Goal: Task Accomplishment & Management: Complete application form

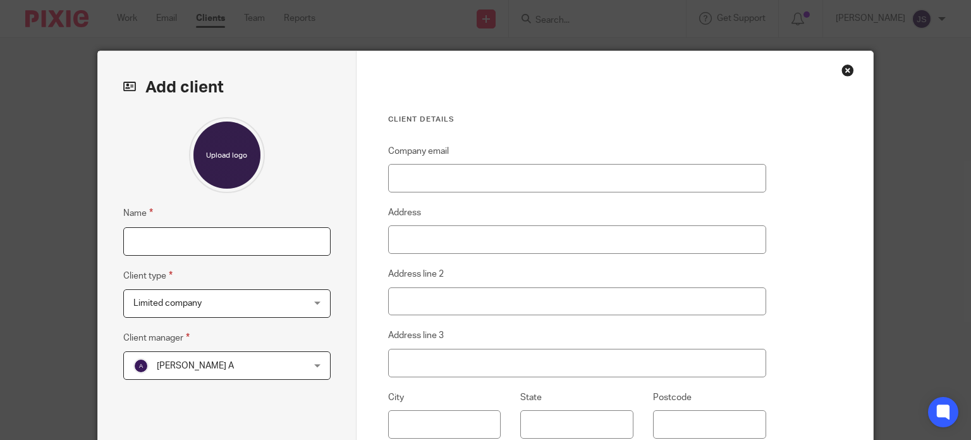
click at [168, 247] on input "Name" at bounding box center [226, 241] width 207 height 28
type input "[PERSON_NAME] (PTR)"
click at [173, 299] on span "Limited company" at bounding box center [167, 303] width 68 height 9
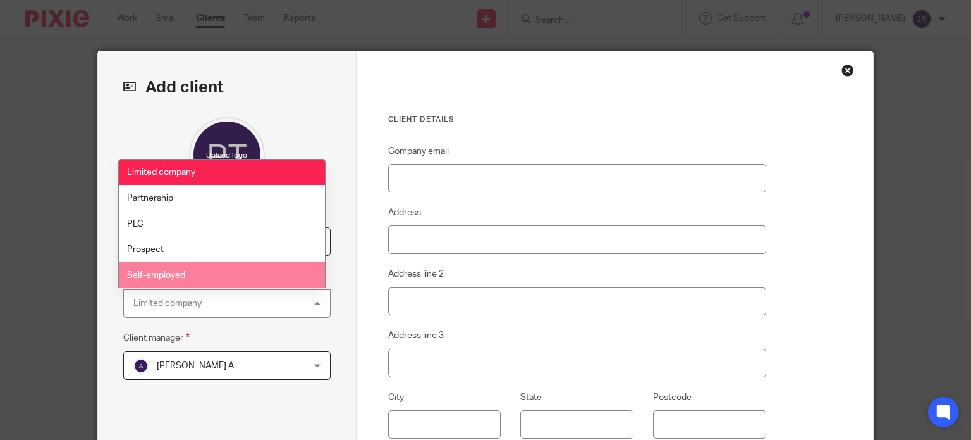
click at [215, 270] on li "Self-employed" at bounding box center [222, 275] width 206 height 26
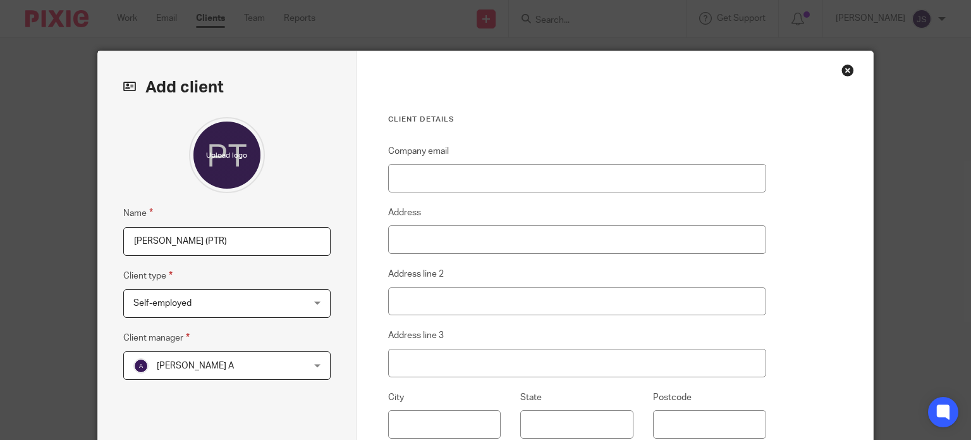
click at [210, 365] on span "[PERSON_NAME] A" at bounding box center [211, 365] width 157 height 27
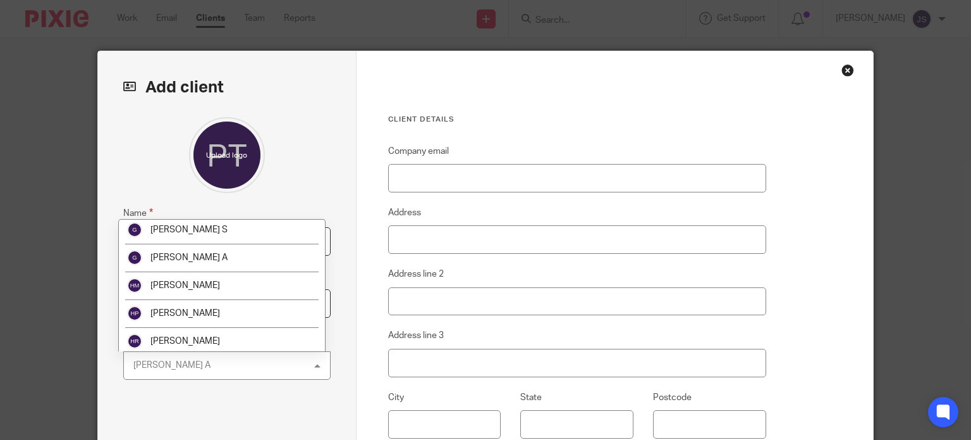
scroll to position [674, 0]
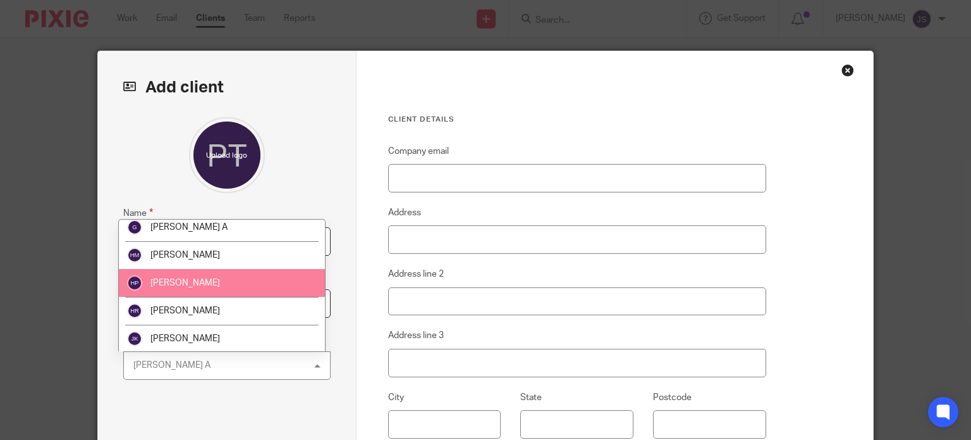
click at [236, 295] on li "[PERSON_NAME]" at bounding box center [222, 283] width 206 height 28
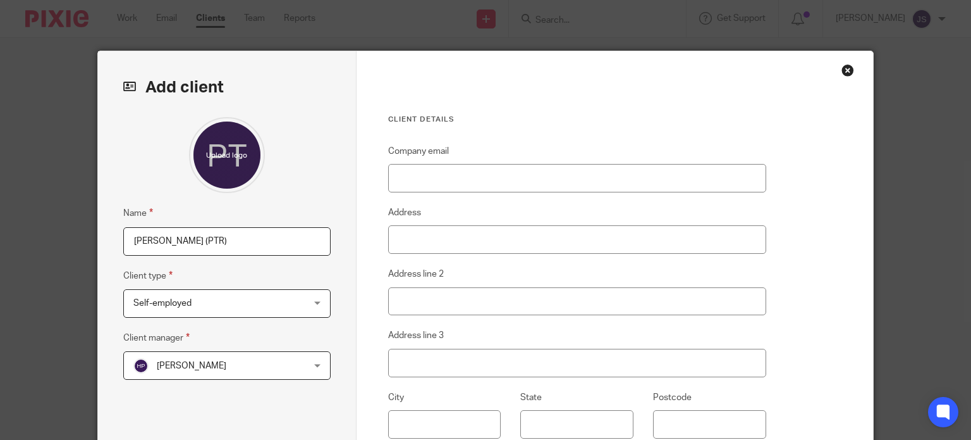
scroll to position [212, 0]
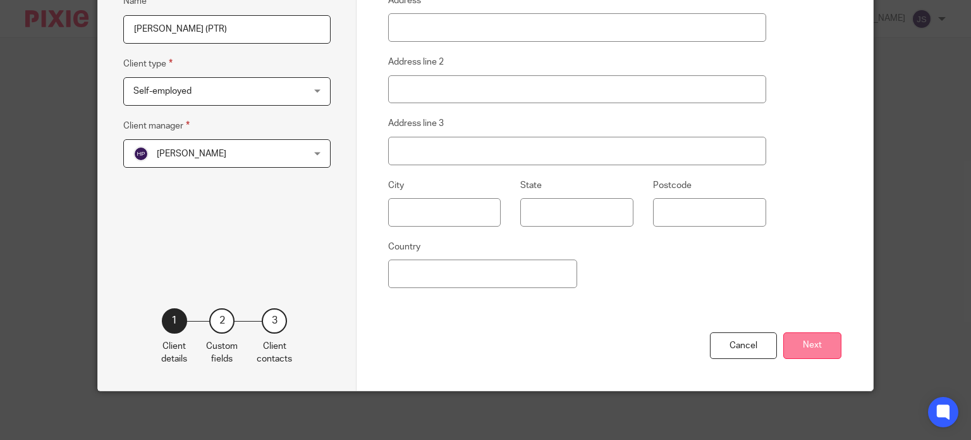
click at [801, 344] on button "Next" at bounding box center [813, 345] width 58 height 27
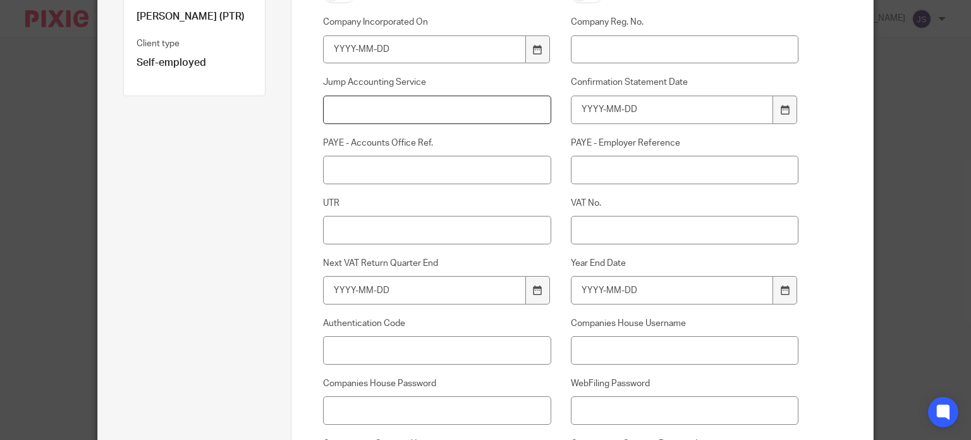
click at [412, 118] on input "Jump Accounting Service" at bounding box center [437, 110] width 228 height 28
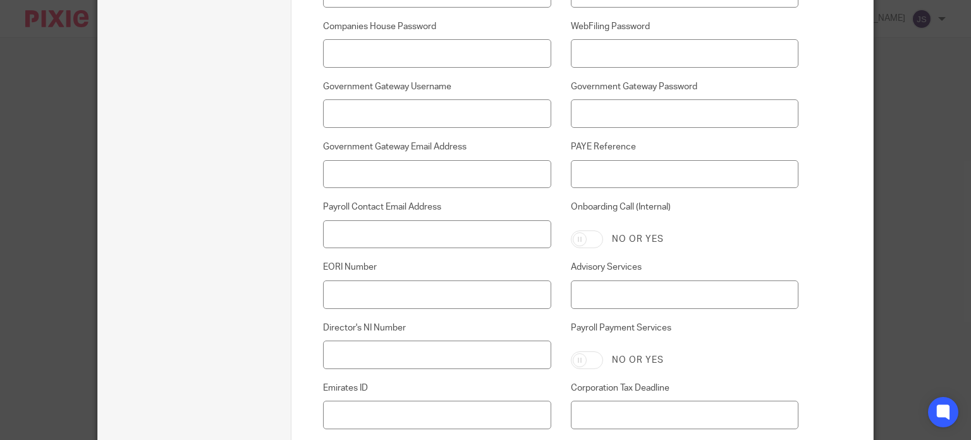
scroll to position [599, 0]
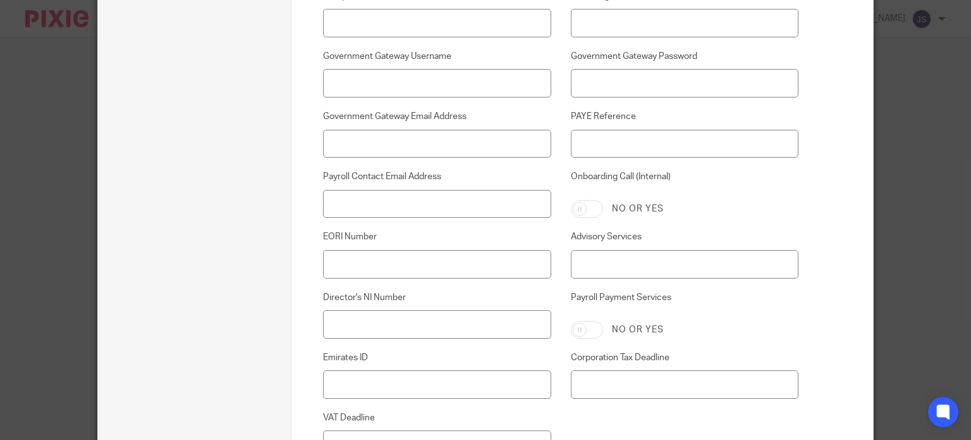
type input "PTR"
click at [457, 201] on input "Payroll Contact Email Address" at bounding box center [437, 204] width 228 height 28
paste input "bk350915@gmail.com"
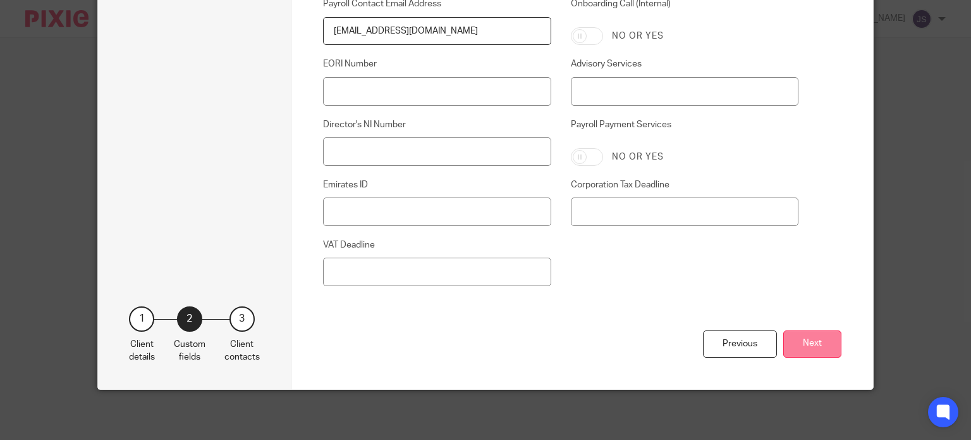
type input "bk350915@gmail.com"
click at [826, 350] on button "Next" at bounding box center [813, 343] width 58 height 27
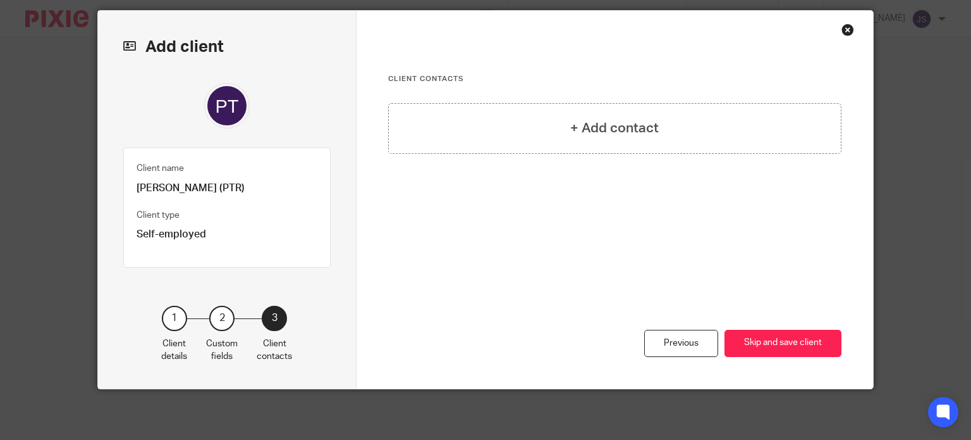
scroll to position [39, 0]
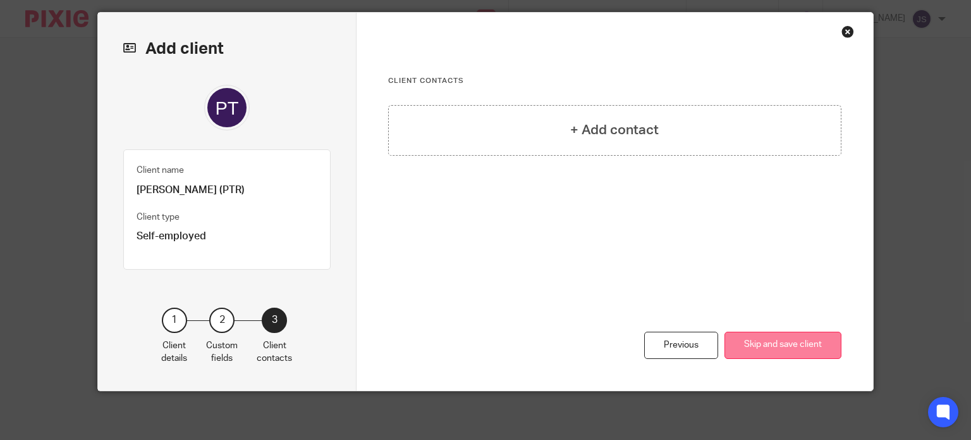
click at [792, 343] on button "Skip and save client" at bounding box center [783, 344] width 117 height 27
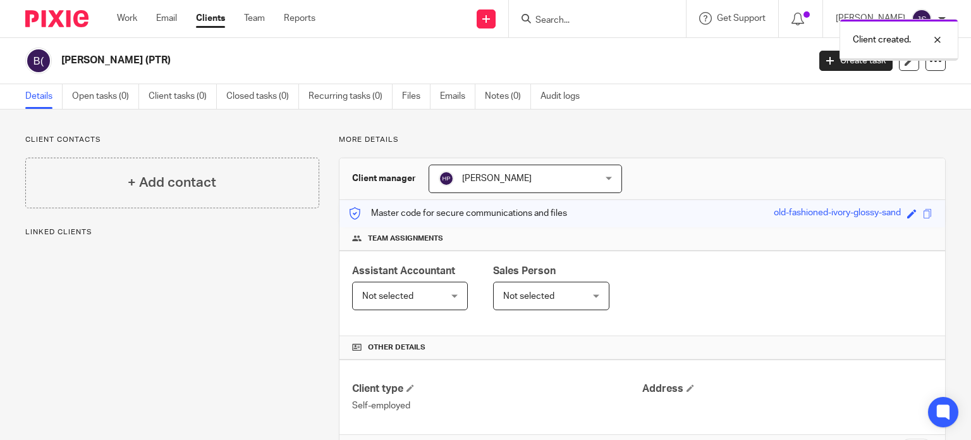
click at [167, 178] on h4 "+ Add contact" at bounding box center [172, 183] width 89 height 20
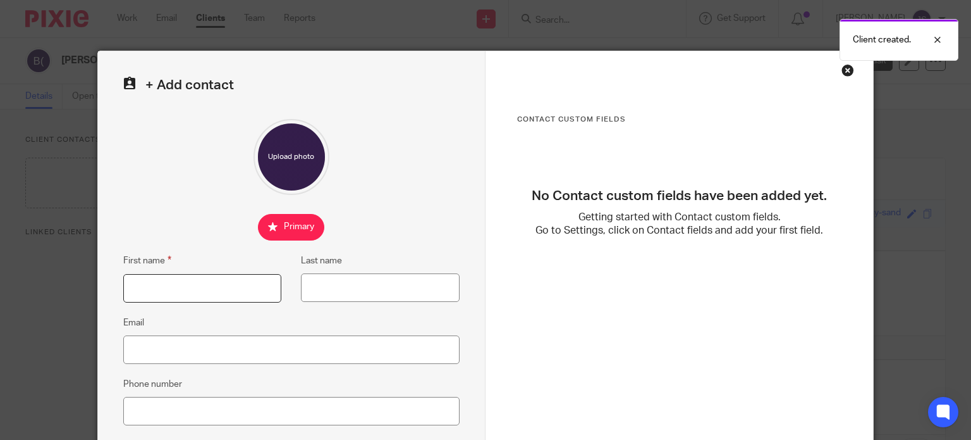
click at [187, 286] on input "First name" at bounding box center [202, 288] width 159 height 28
type input "Brian"
type input "Kelly"
paste input "[EMAIL_ADDRESS][DOMAIN_NAME]"
type input "[EMAIL_ADDRESS][DOMAIN_NAME]"
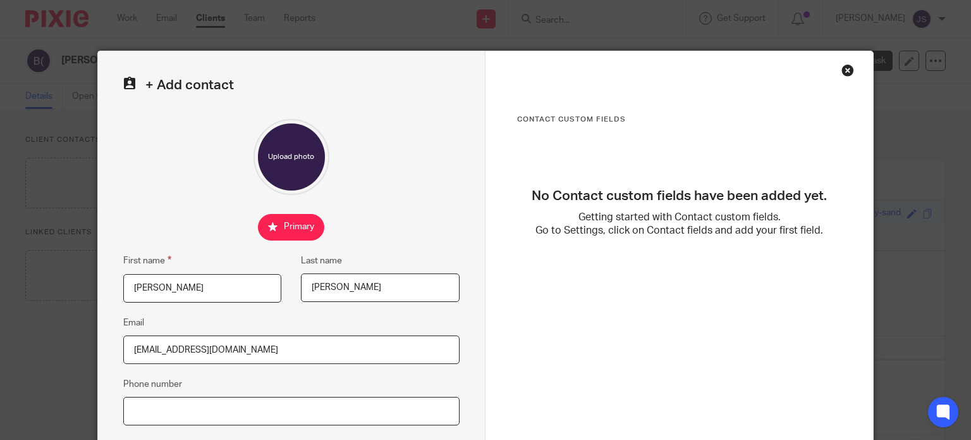
click at [283, 412] on input "Phone number" at bounding box center [291, 411] width 336 height 28
paste input "07967560695"
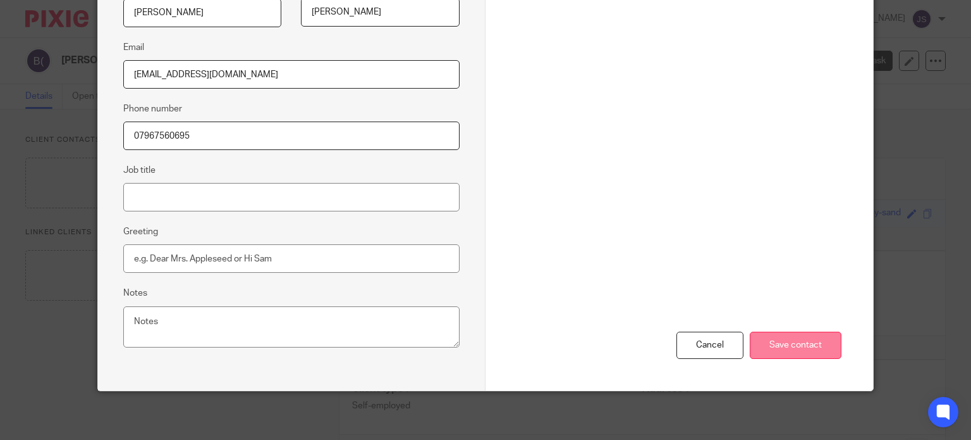
type input "07967560695"
click at [792, 347] on input "Save contact" at bounding box center [796, 344] width 92 height 27
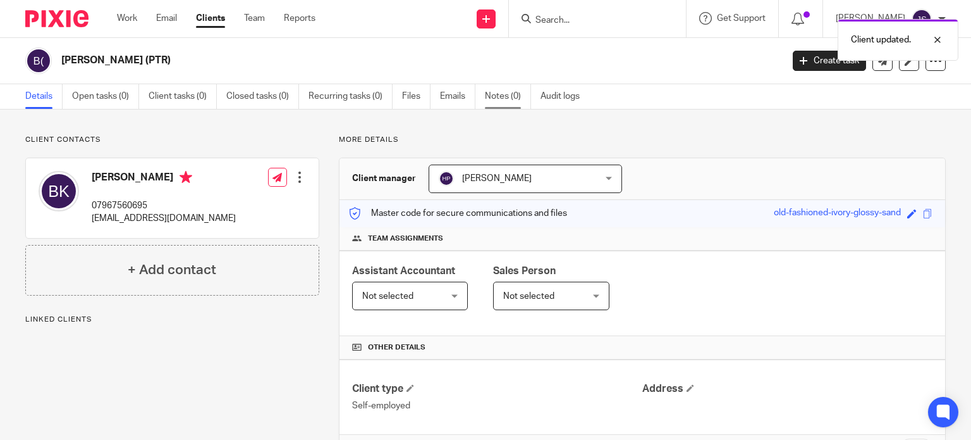
click at [511, 99] on link "Notes (0)" at bounding box center [508, 96] width 46 height 25
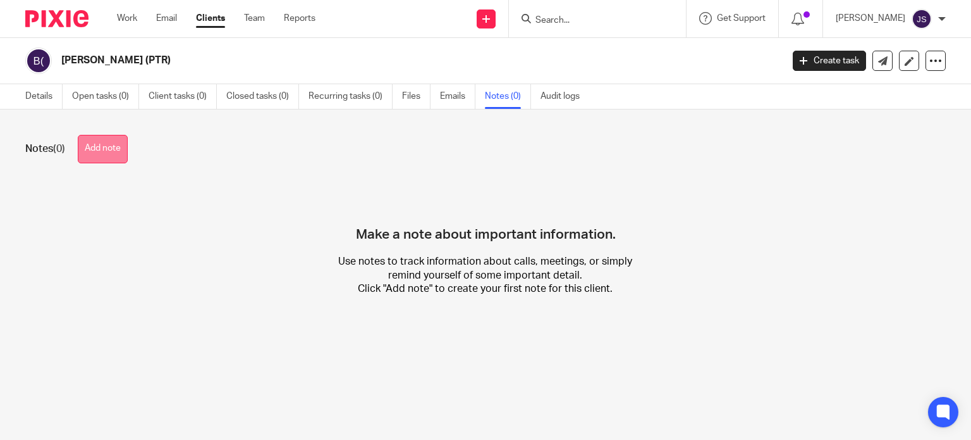
click at [104, 149] on button "Add note" at bounding box center [103, 149] width 50 height 28
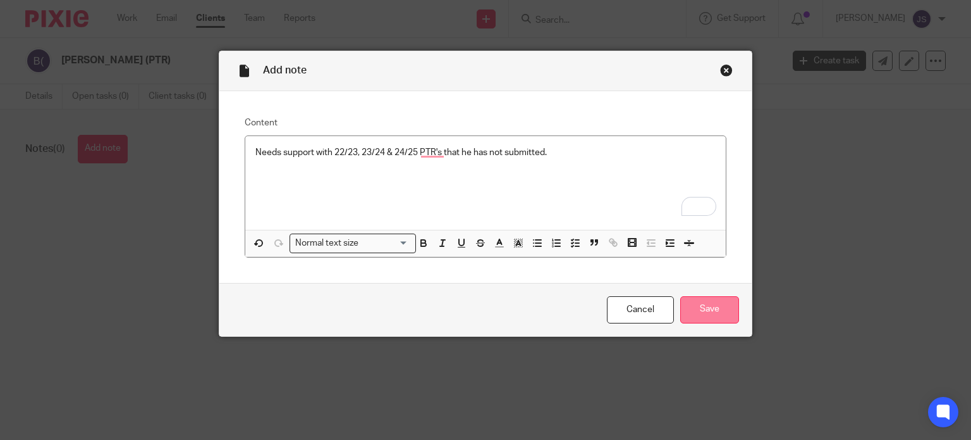
click at [716, 300] on input "Save" at bounding box center [710, 309] width 59 height 27
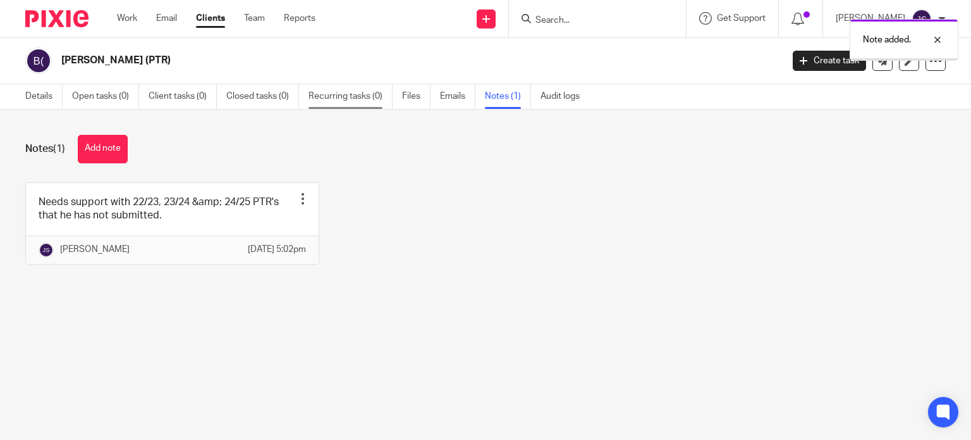
click at [344, 108] on link "Recurring tasks (0)" at bounding box center [351, 96] width 84 height 25
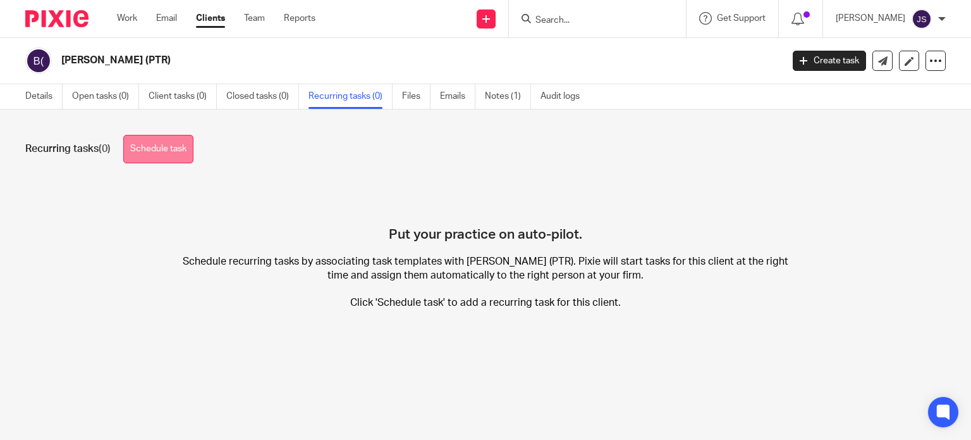
click at [182, 147] on link "Schedule task" at bounding box center [158, 149] width 70 height 28
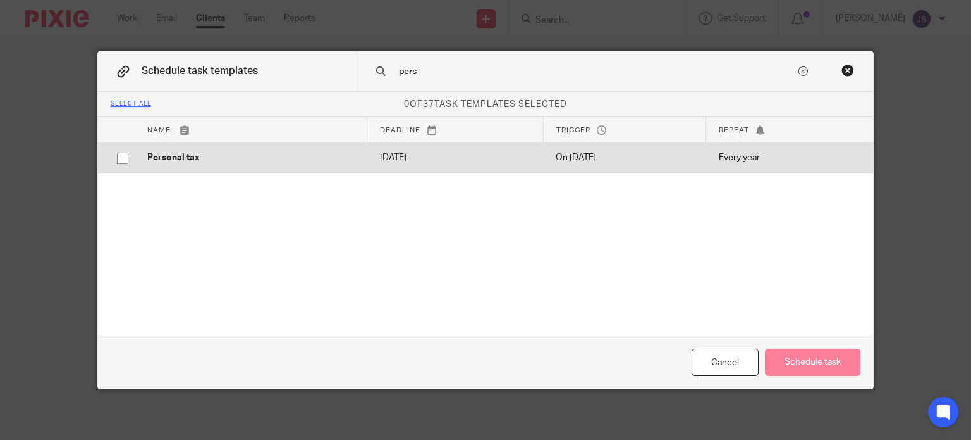
type input "pers"
click at [316, 149] on td "Personal tax" at bounding box center [251, 157] width 233 height 30
checkbox input "true"
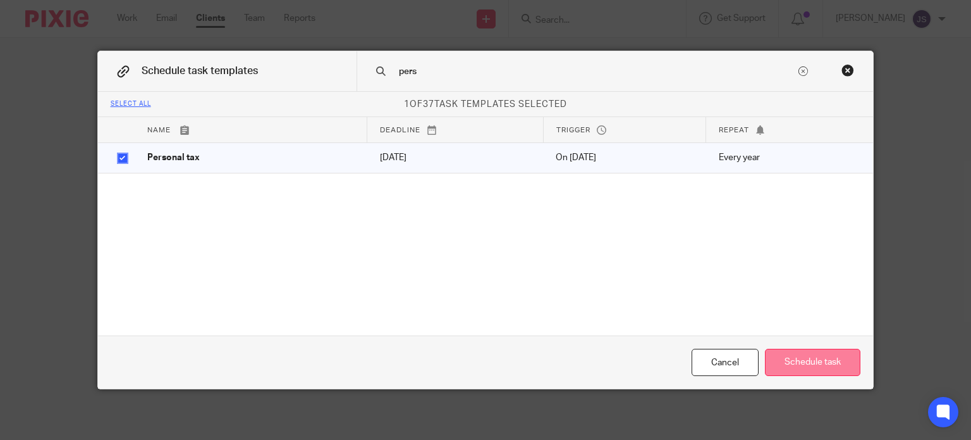
click at [803, 362] on button "Schedule task" at bounding box center [813, 361] width 96 height 27
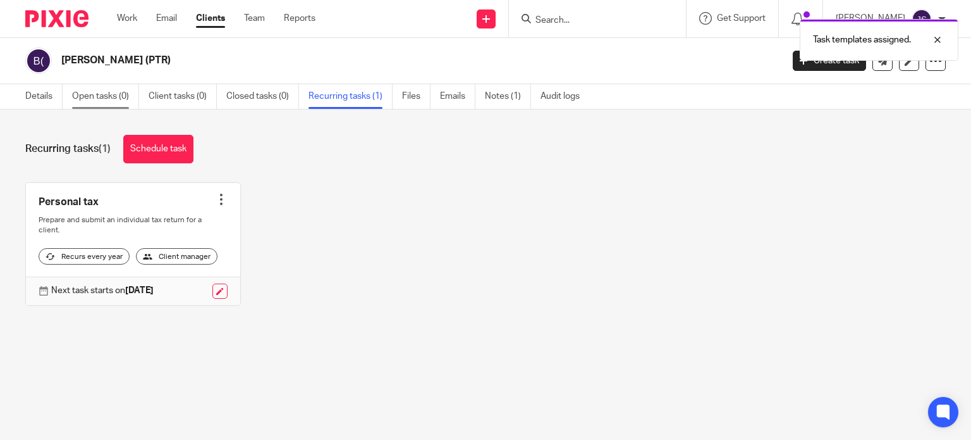
click at [109, 98] on link "Open tasks (0)" at bounding box center [105, 96] width 67 height 25
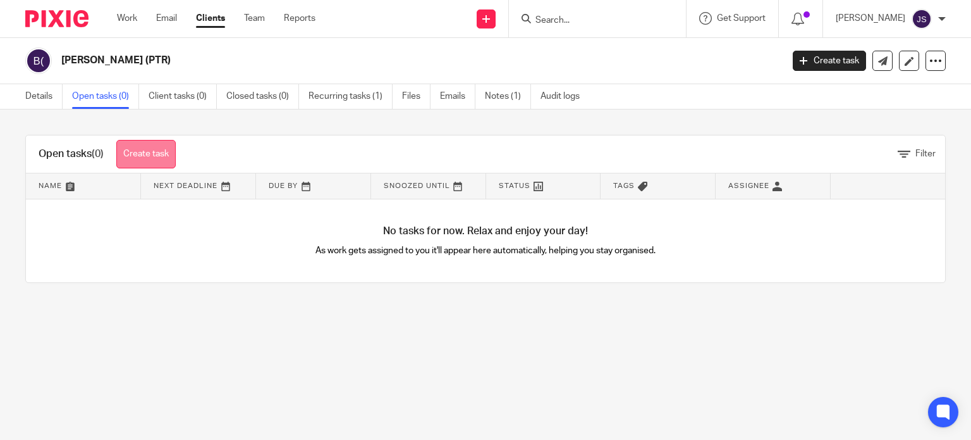
click at [147, 149] on link "Create task" at bounding box center [145, 154] width 59 height 28
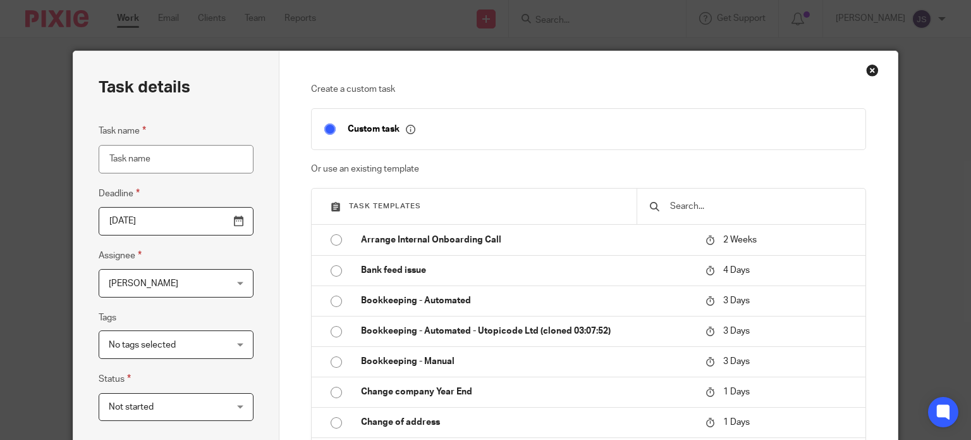
click at [684, 204] on input "text" at bounding box center [761, 206] width 184 height 14
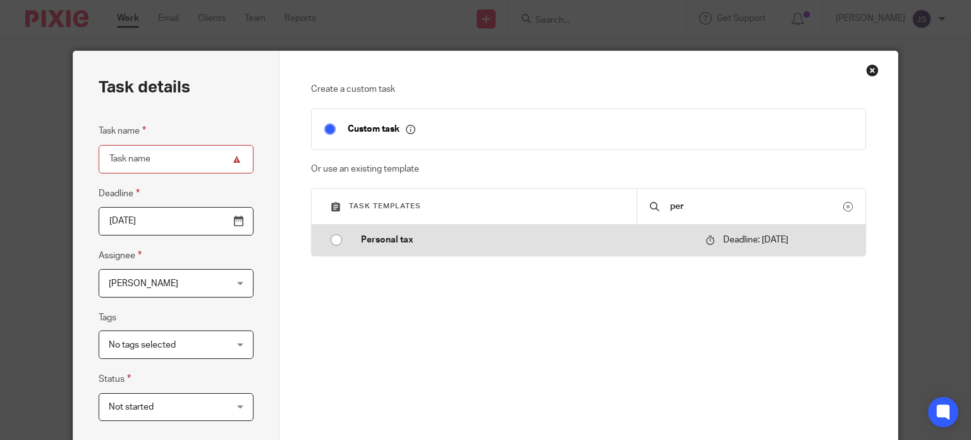
type input "per"
click at [469, 238] on p "Personal tax" at bounding box center [527, 239] width 332 height 13
type input "2026-01-31"
type input "Personal tax"
checkbox input "false"
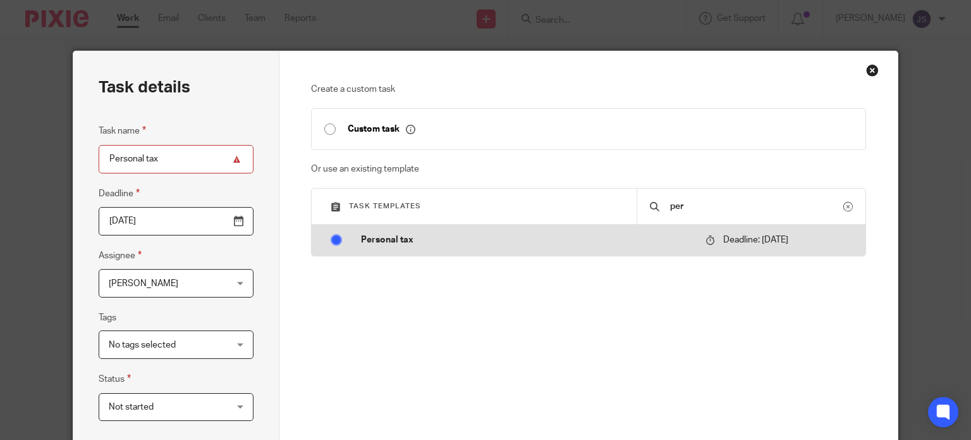
radio input "true"
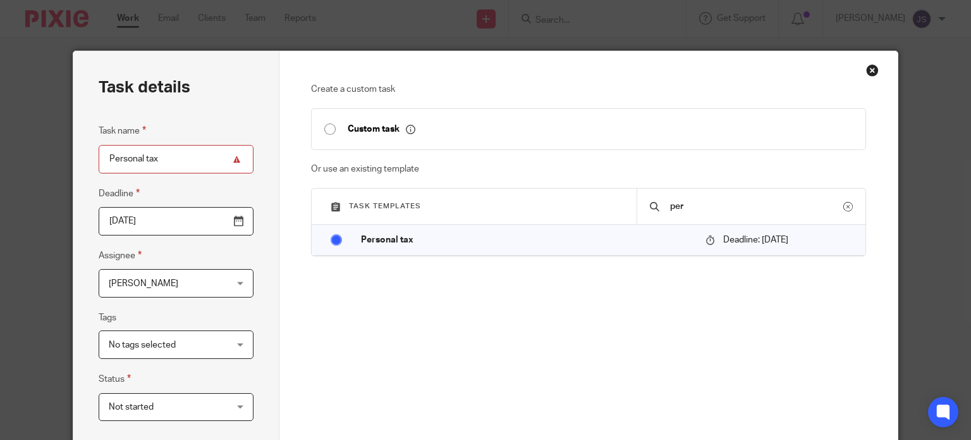
click at [104, 158] on input "Personal tax" at bounding box center [176, 159] width 155 height 28
type input "22/23 Personal tax"
click at [238, 222] on input "2026-01-31" at bounding box center [176, 221] width 155 height 28
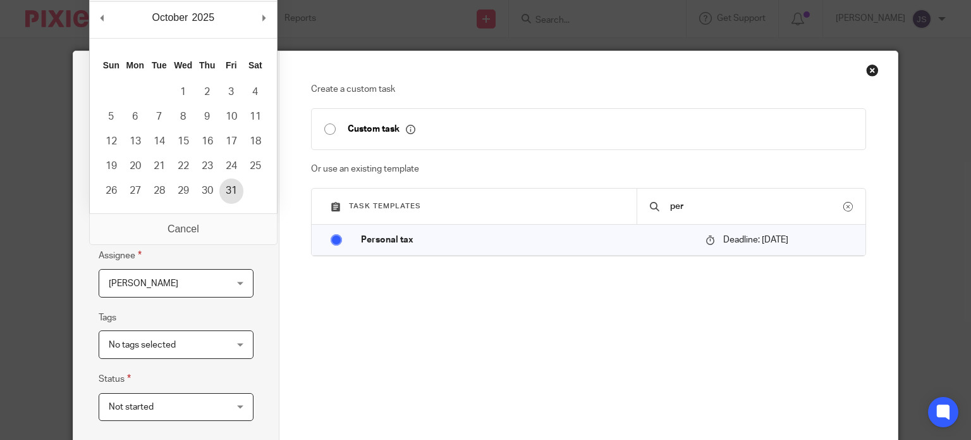
type input "[DATE]"
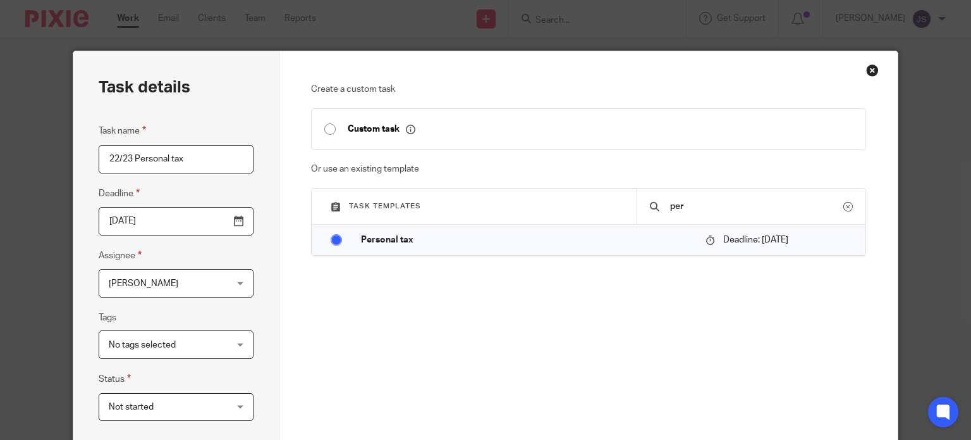
click at [226, 265] on fieldset "Assignee Julien Smith Julien Smith Client manager Aashish A Abinandhana P.K Abi…" at bounding box center [176, 272] width 155 height 49
click at [196, 292] on span "[PERSON_NAME]" at bounding box center [166, 282] width 115 height 27
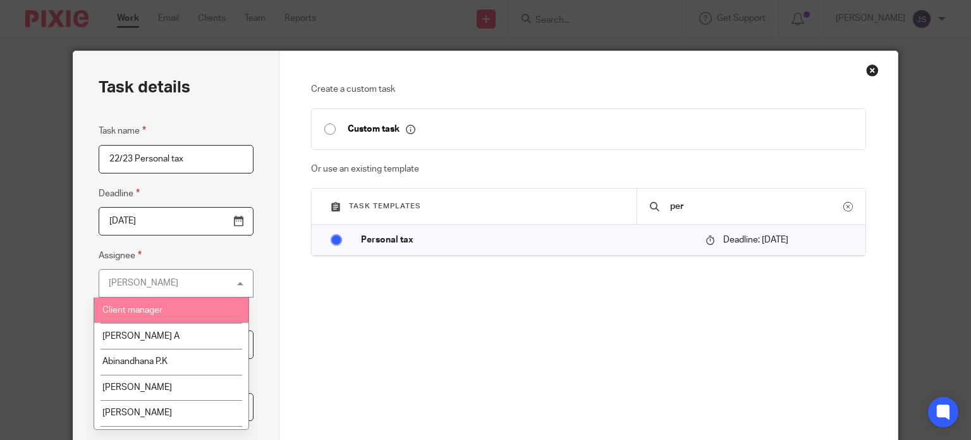
click at [190, 311] on li "Client manager" at bounding box center [171, 310] width 154 height 26
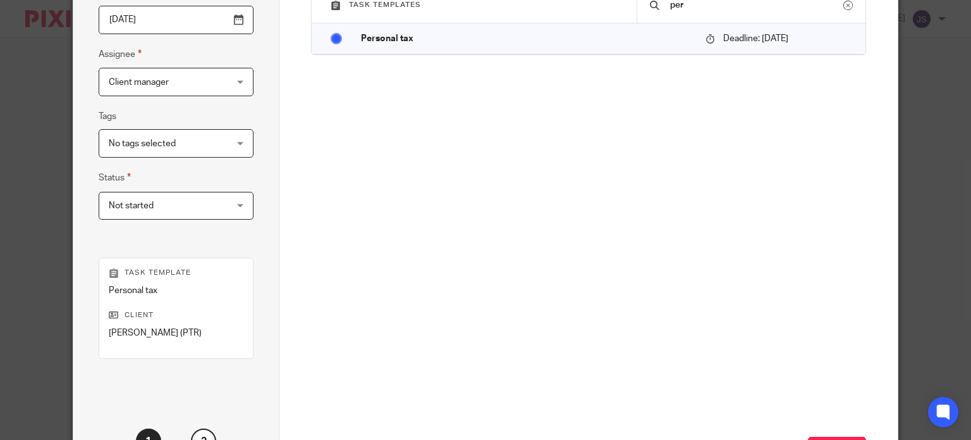
scroll to position [307, 0]
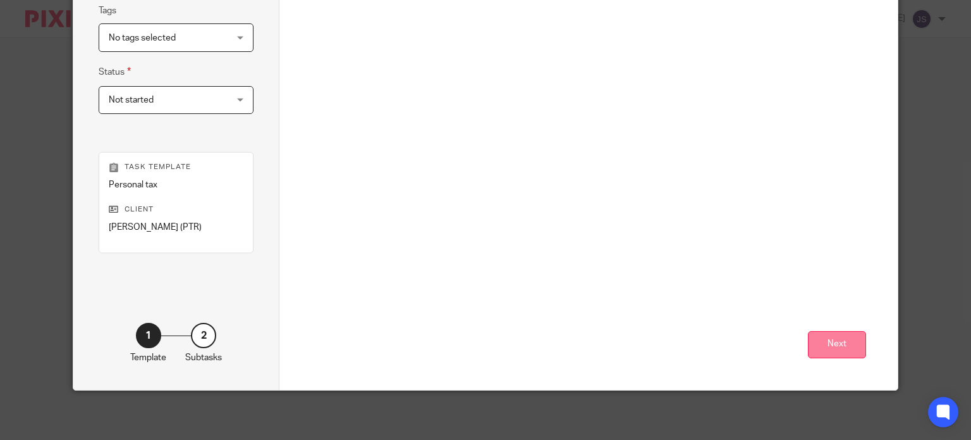
click at [832, 340] on button "Next" at bounding box center [837, 344] width 58 height 27
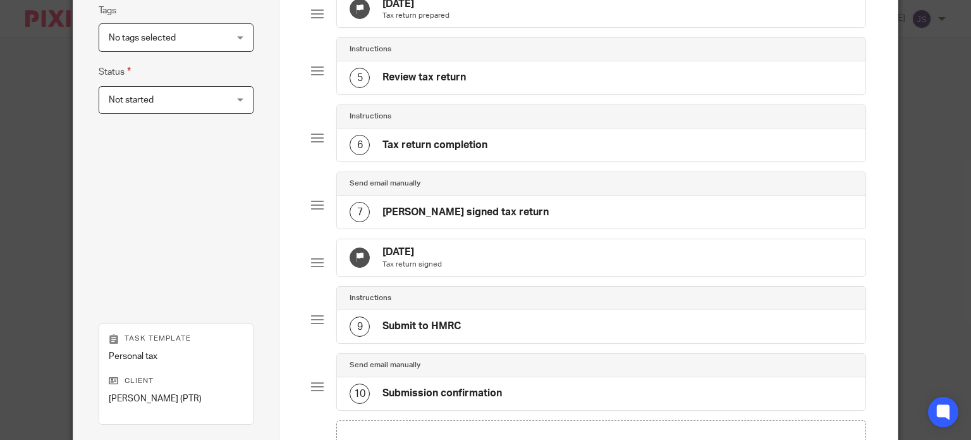
scroll to position [506, 0]
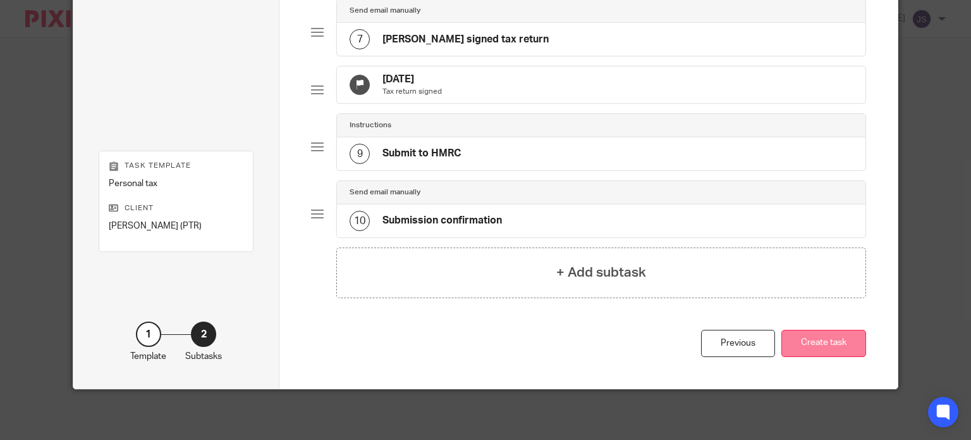
click at [827, 347] on button "Create task" at bounding box center [824, 343] width 85 height 27
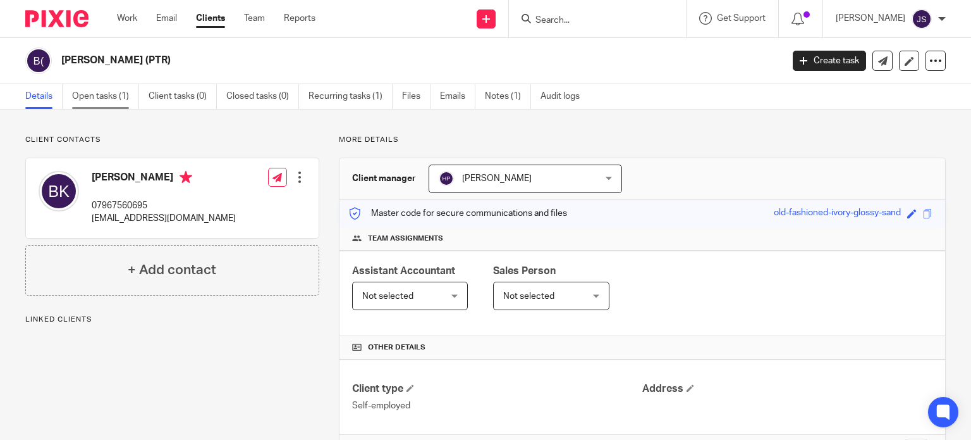
click at [101, 107] on link "Open tasks (1)" at bounding box center [105, 96] width 67 height 25
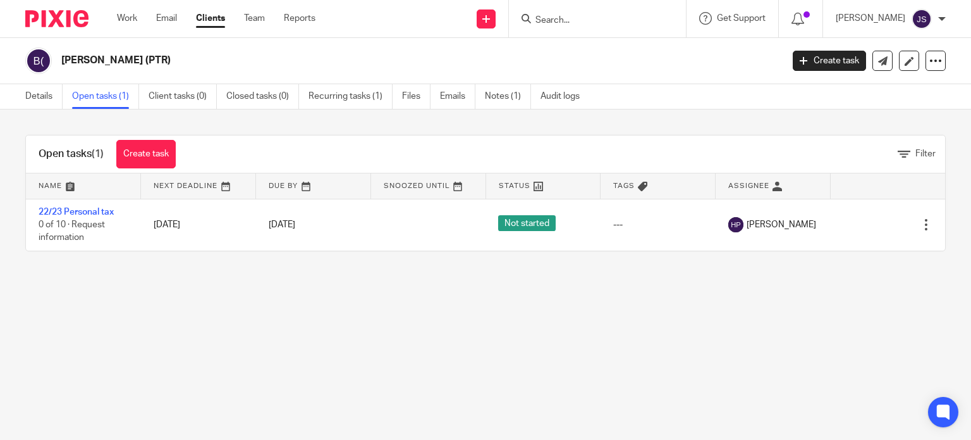
click at [419, 147] on div "Filter" at bounding box center [566, 153] width 757 height 13
click at [371, 104] on link "Recurring tasks (1)" at bounding box center [351, 96] width 84 height 25
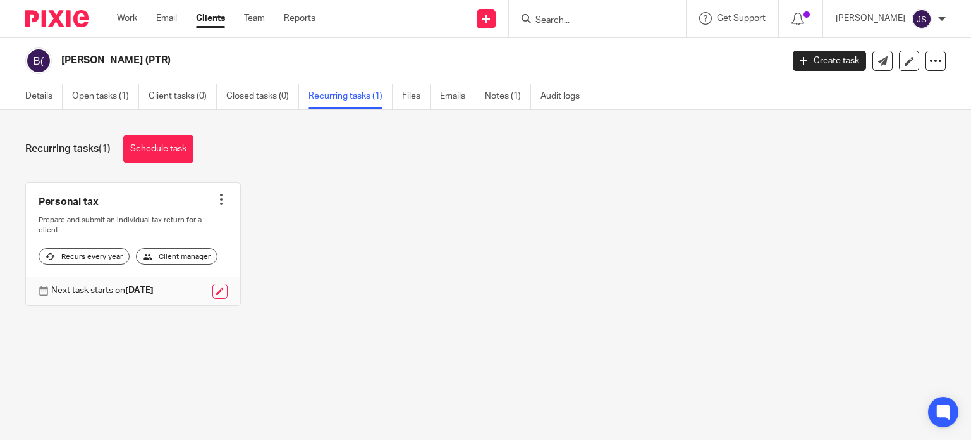
click at [70, 94] on ul "Details Open tasks (1) Client tasks (0) Closed tasks (0) Recurring tasks (1) Fi…" at bounding box center [312, 96] width 574 height 25
click at [104, 97] on link "Open tasks (1)" at bounding box center [105, 96] width 67 height 25
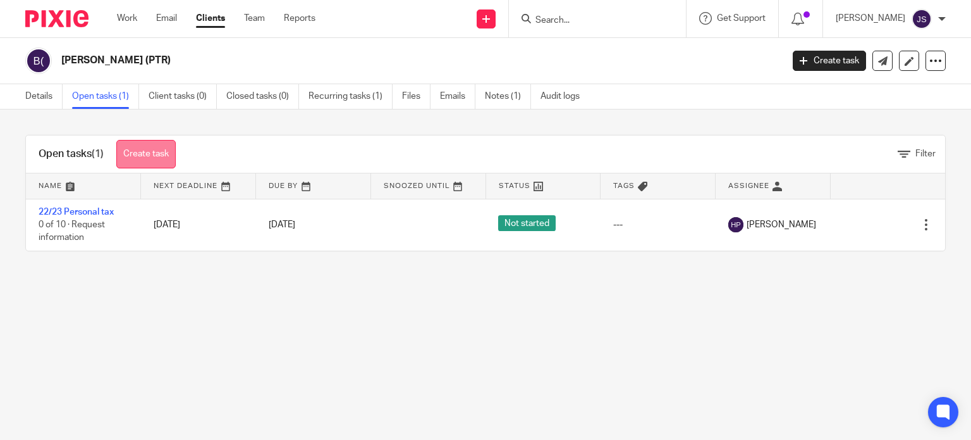
click at [158, 151] on link "Create task" at bounding box center [145, 154] width 59 height 28
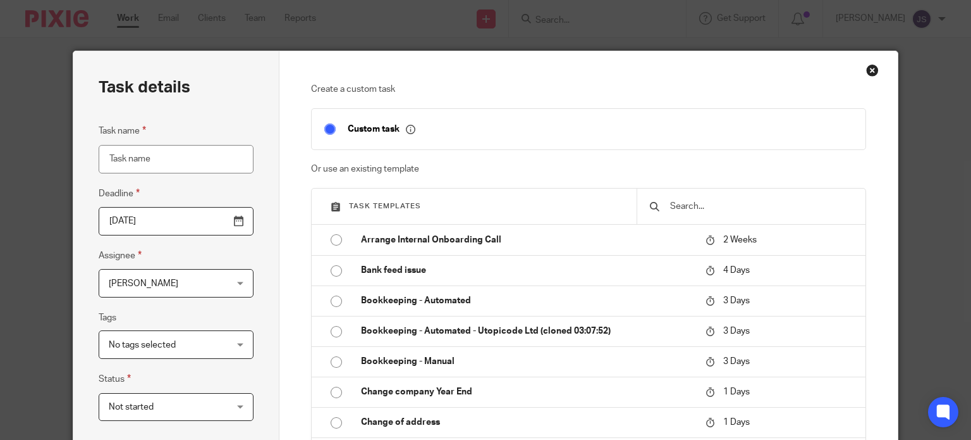
click at [694, 207] on input "text" at bounding box center [761, 206] width 184 height 14
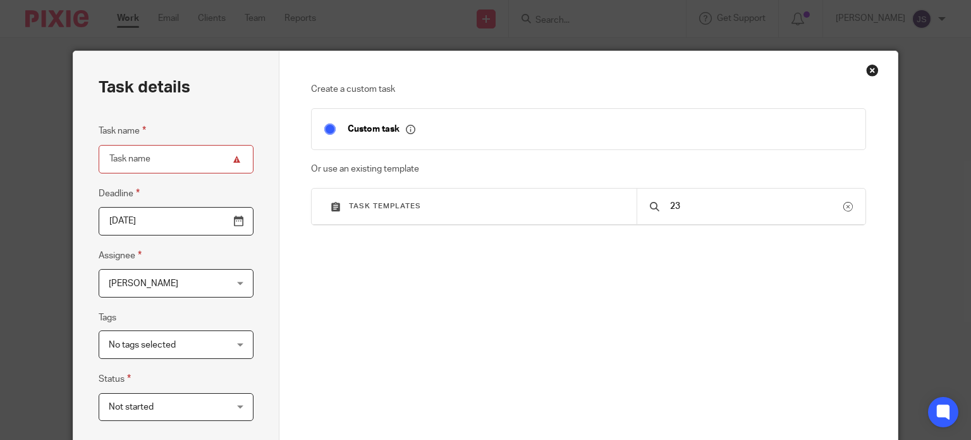
type input "2"
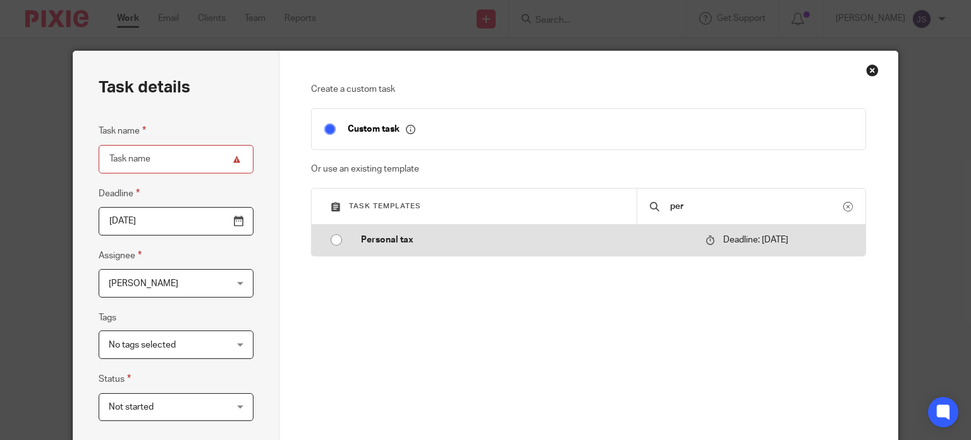
type input "per"
click at [519, 255] on td "Personal tax" at bounding box center [523, 240] width 351 height 30
type input "[DATE]"
type input "Personal tax"
checkbox input "false"
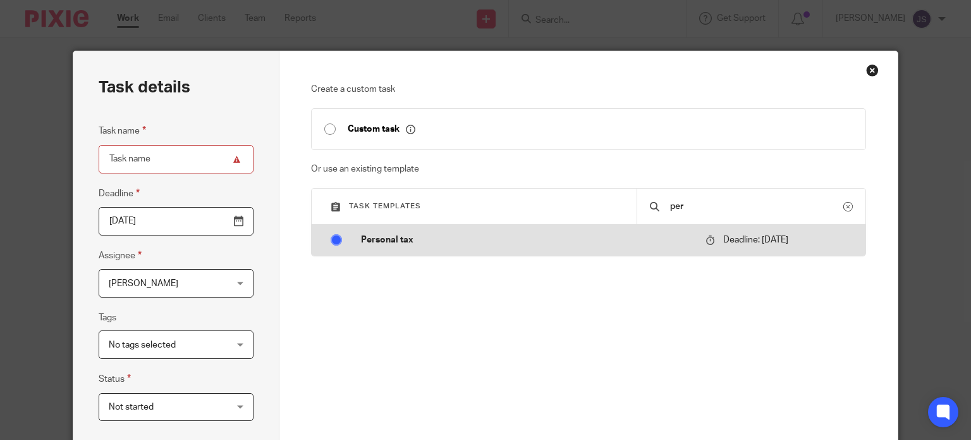
radio input "true"
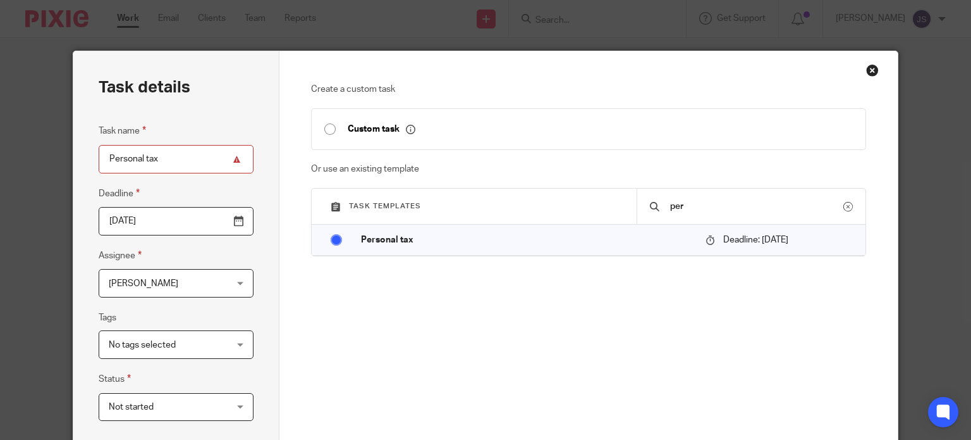
click at [101, 159] on input "Personal tax" at bounding box center [176, 159] width 155 height 28
type input "23/24 Personal tax"
click at [247, 214] on input "[DATE]" at bounding box center [176, 221] width 155 height 28
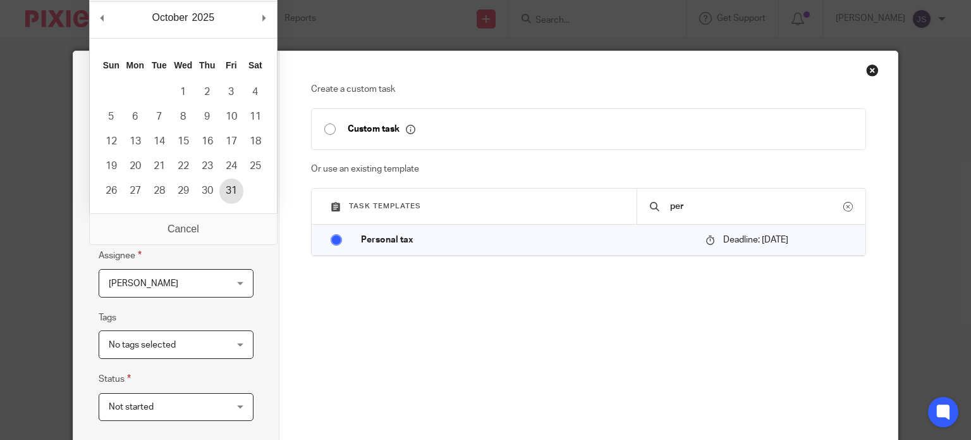
type input "[DATE]"
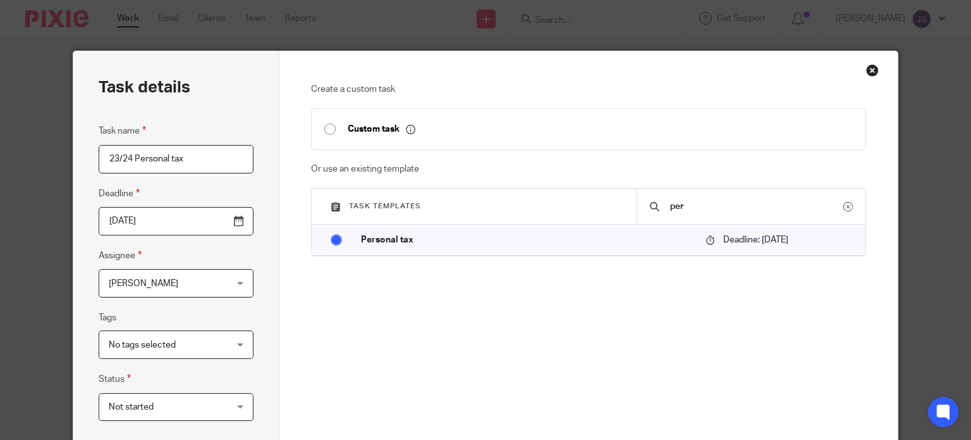
click at [202, 288] on span "[PERSON_NAME]" at bounding box center [166, 282] width 115 height 27
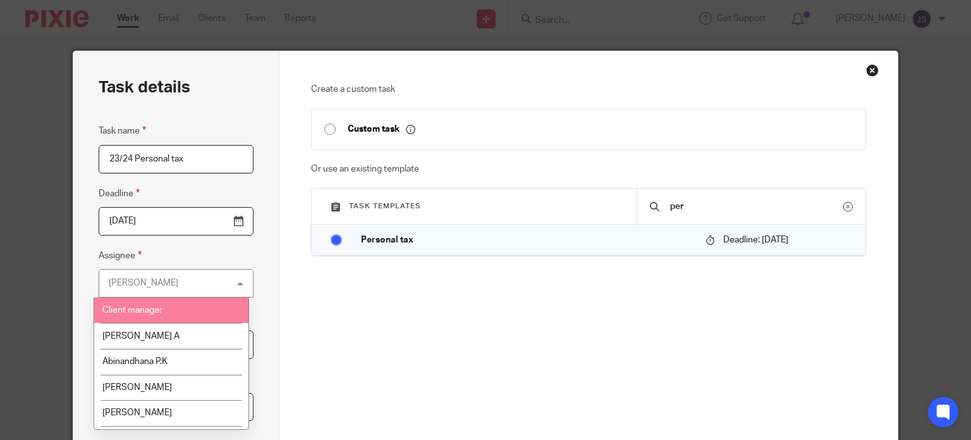
click at [182, 312] on li "Client manager" at bounding box center [171, 310] width 154 height 26
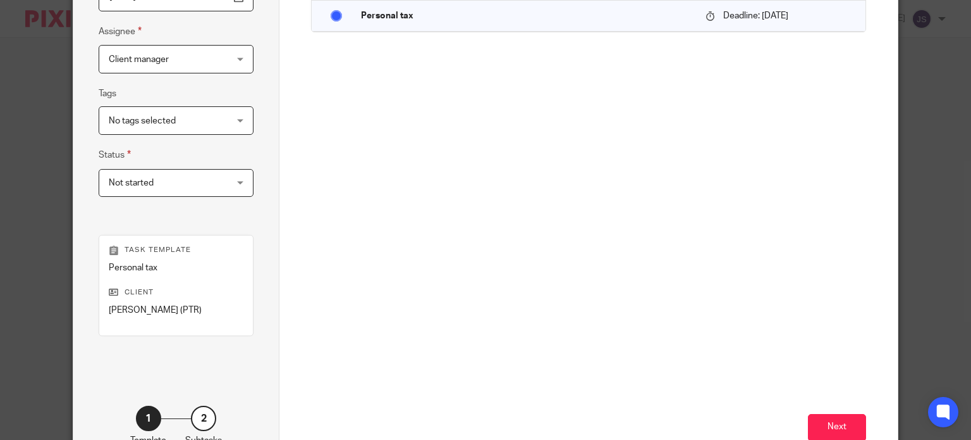
scroll to position [225, 0]
click at [833, 425] on button "Next" at bounding box center [837, 425] width 58 height 27
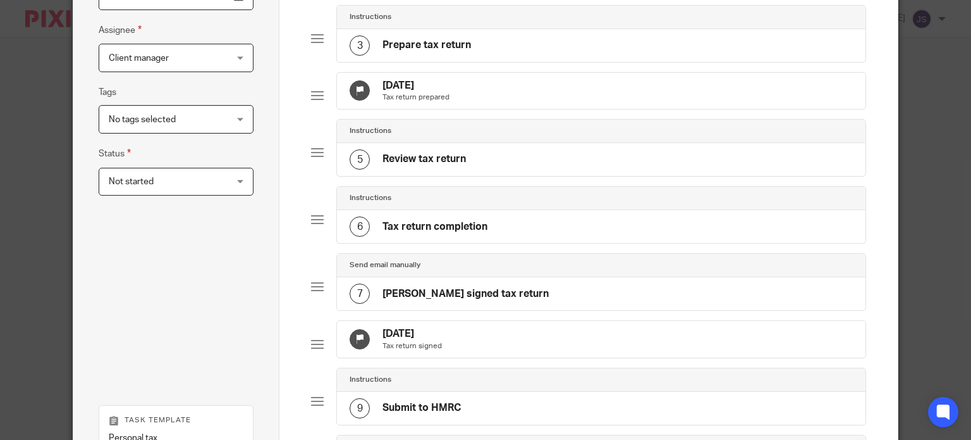
click at [839, 421] on div "9 Submit to HMRC" at bounding box center [601, 407] width 529 height 33
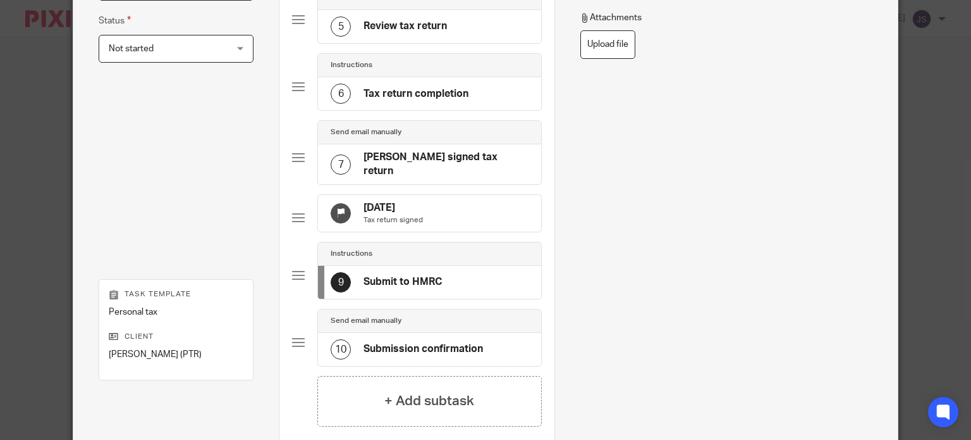
scroll to position [506, 0]
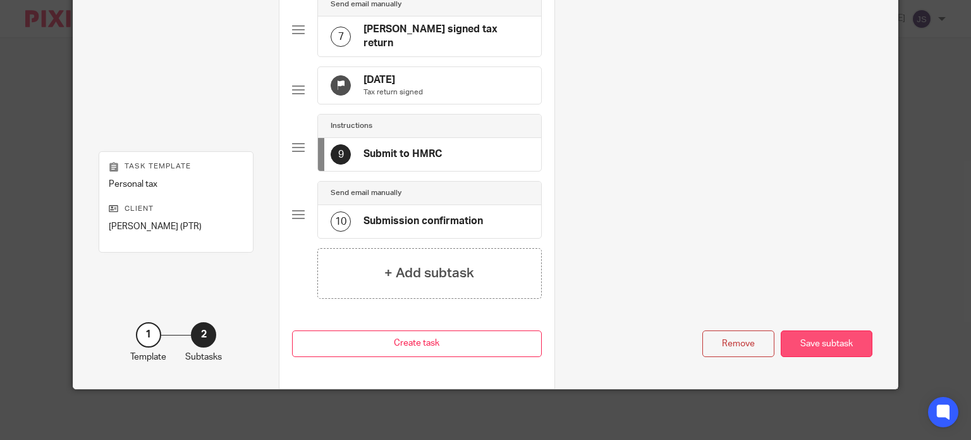
click at [835, 336] on div "Save subtask" at bounding box center [827, 343] width 92 height 27
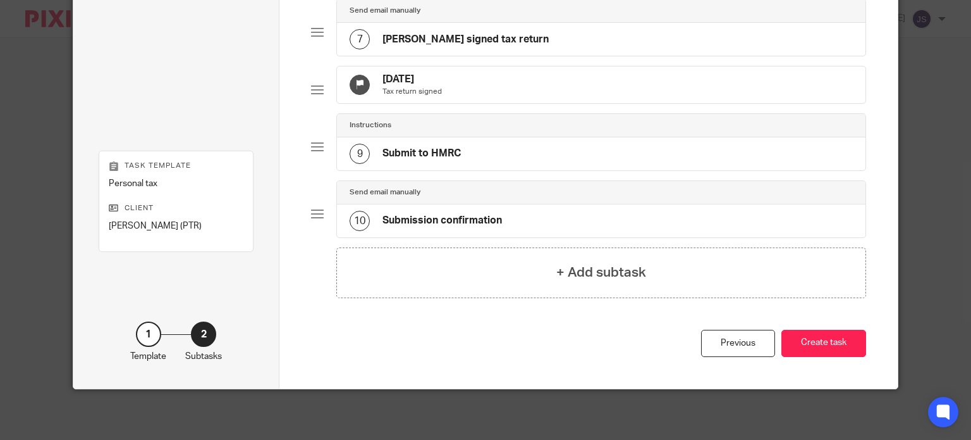
click at [835, 336] on button "Create task" at bounding box center [824, 343] width 85 height 27
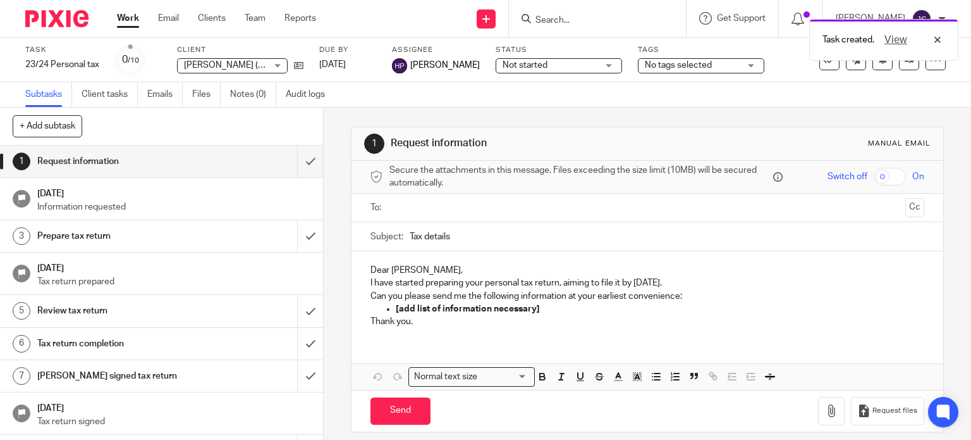
click at [564, 19] on div "Task created. View" at bounding box center [722, 37] width 473 height 48
click at [940, 40] on div "View" at bounding box center [910, 39] width 71 height 15
click at [644, 7] on div at bounding box center [597, 18] width 177 height 37
click at [593, 16] on input "Search" at bounding box center [591, 20] width 114 height 11
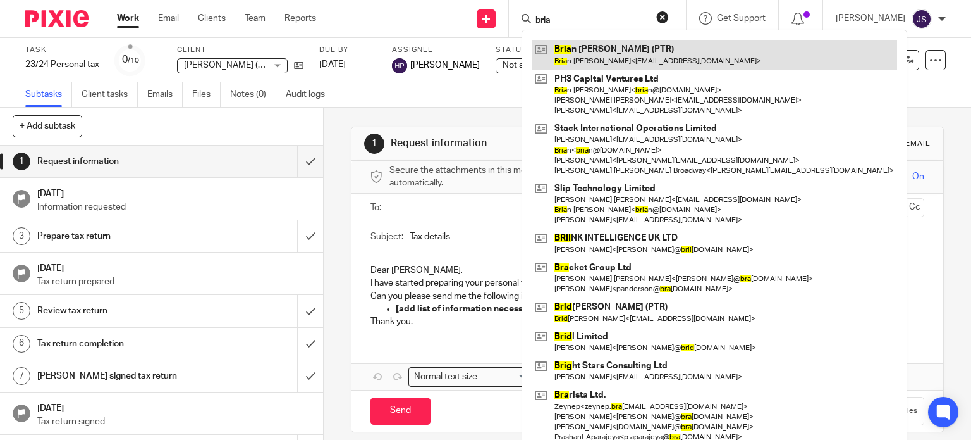
type input "bria"
click at [593, 47] on link at bounding box center [715, 54] width 366 height 29
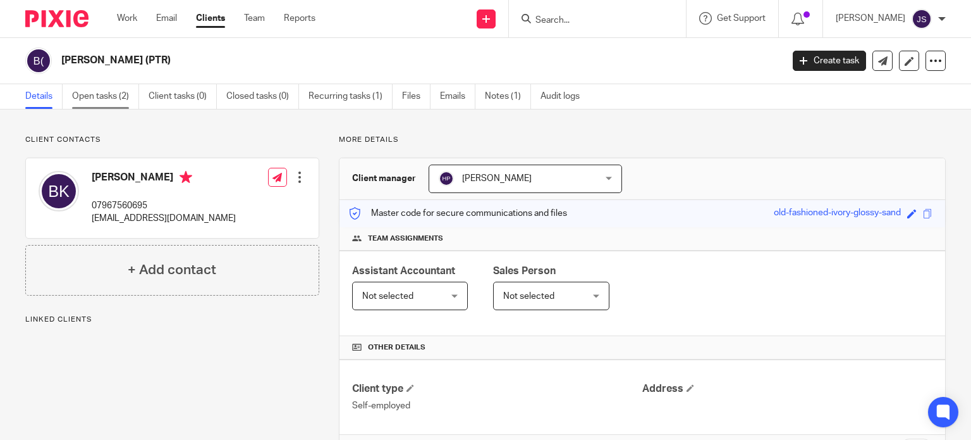
click at [90, 94] on link "Open tasks (2)" at bounding box center [105, 96] width 67 height 25
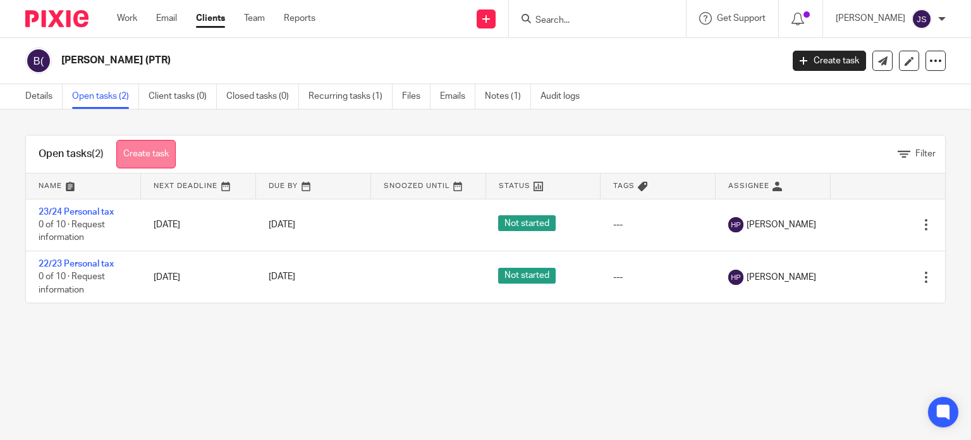
click at [163, 145] on link "Create task" at bounding box center [145, 154] width 59 height 28
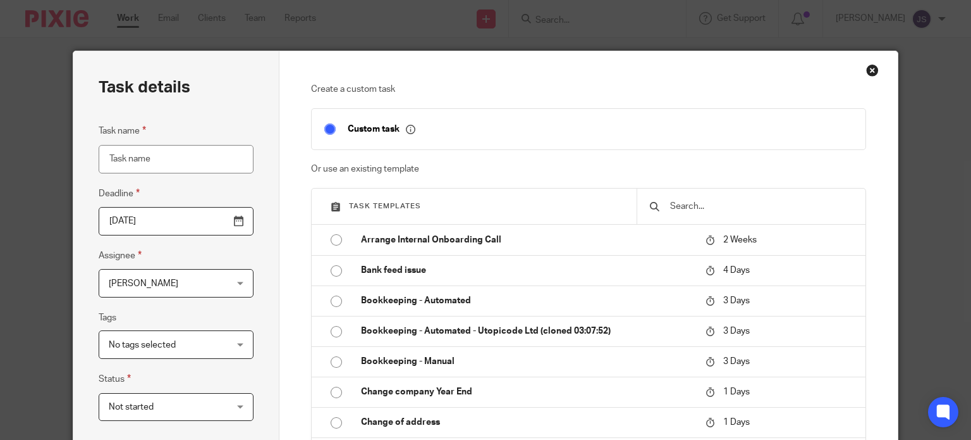
click at [705, 204] on input "text" at bounding box center [761, 206] width 184 height 14
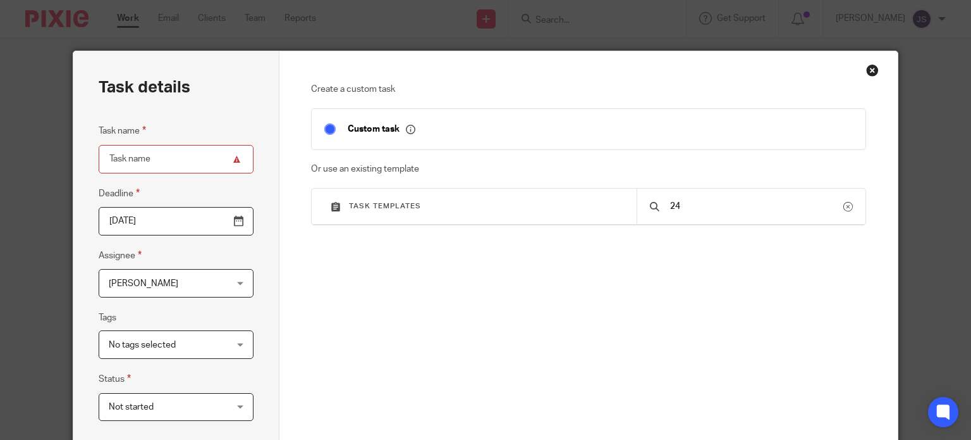
type input "2"
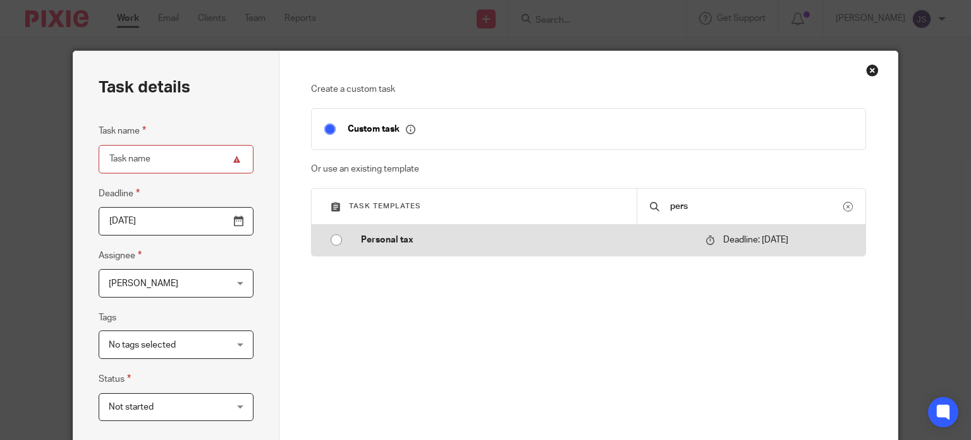
type input "pers"
click at [420, 246] on p "Personal tax" at bounding box center [527, 239] width 332 height 13
type input "2026-01-31"
type input "Personal tax"
checkbox input "false"
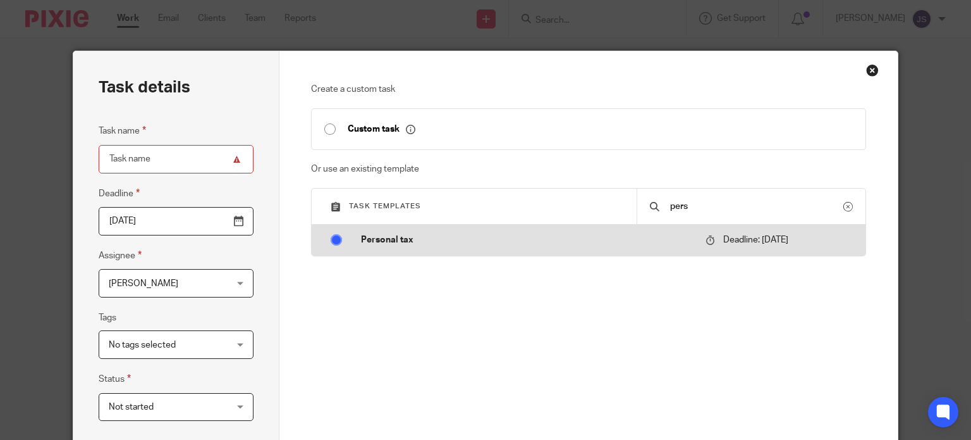
radio input "true"
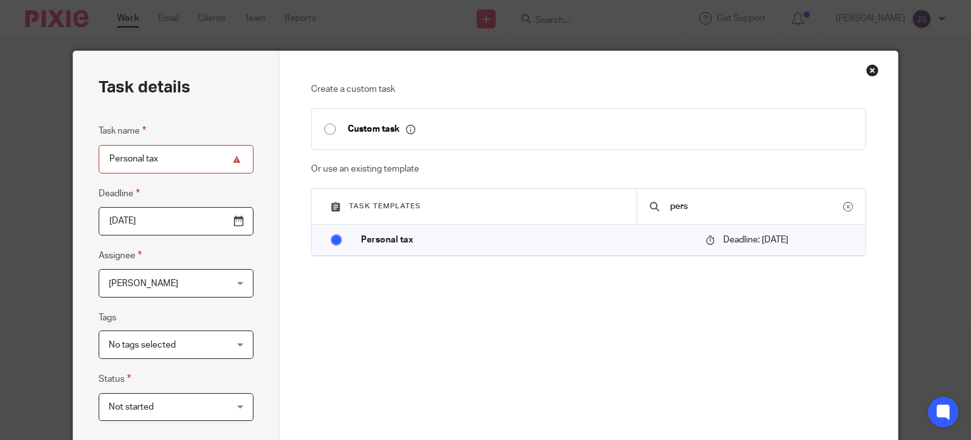
click at [104, 162] on input "Personal tax" at bounding box center [176, 159] width 155 height 28
click at [218, 279] on span "[PERSON_NAME]" at bounding box center [166, 282] width 115 height 27
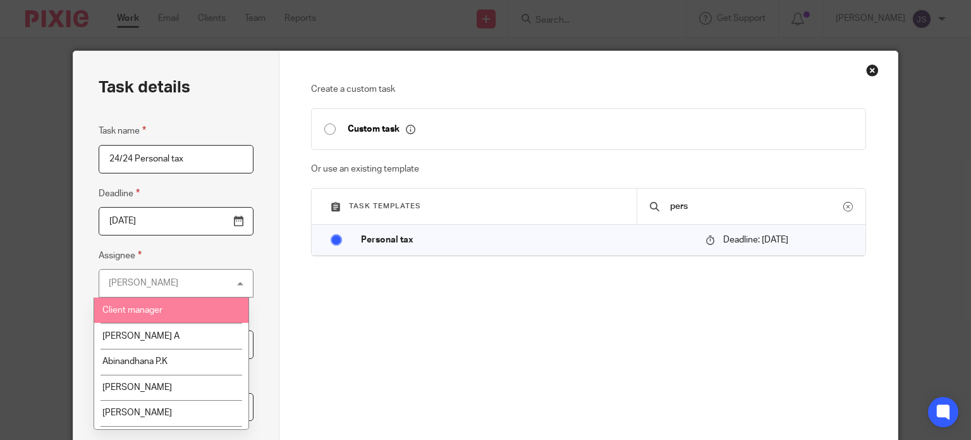
click at [173, 306] on li "Client manager" at bounding box center [171, 310] width 154 height 26
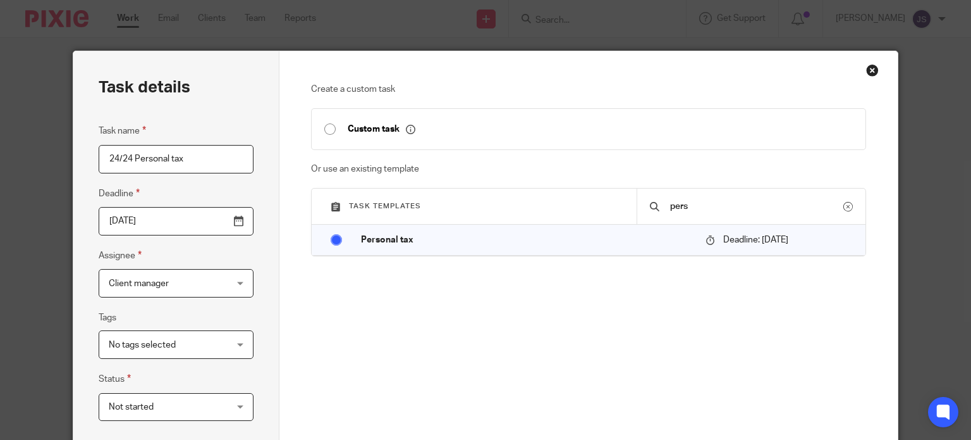
click at [126, 159] on input "24/24 Personal tax" at bounding box center [176, 159] width 155 height 28
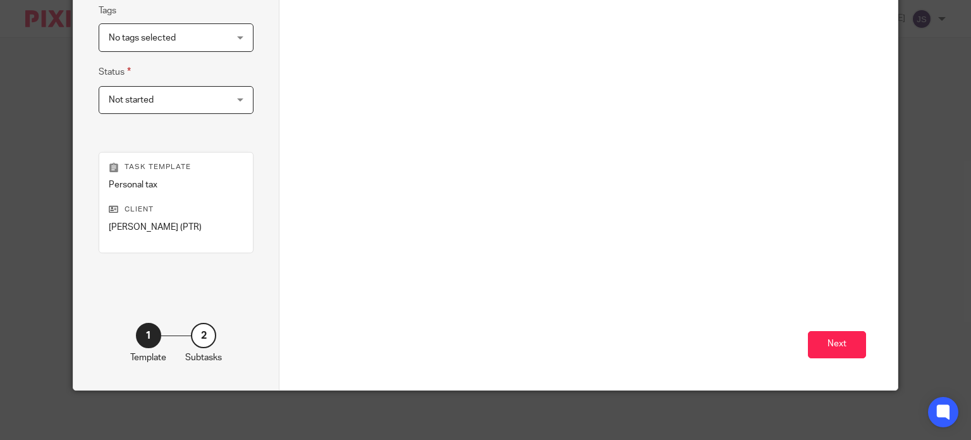
type input "24/25 Personal tax"
click at [861, 340] on div "Create a custom task Custom task Or use an existing template Task templates per…" at bounding box center [589, 66] width 619 height 645
click at [823, 340] on button "Next" at bounding box center [837, 344] width 58 height 27
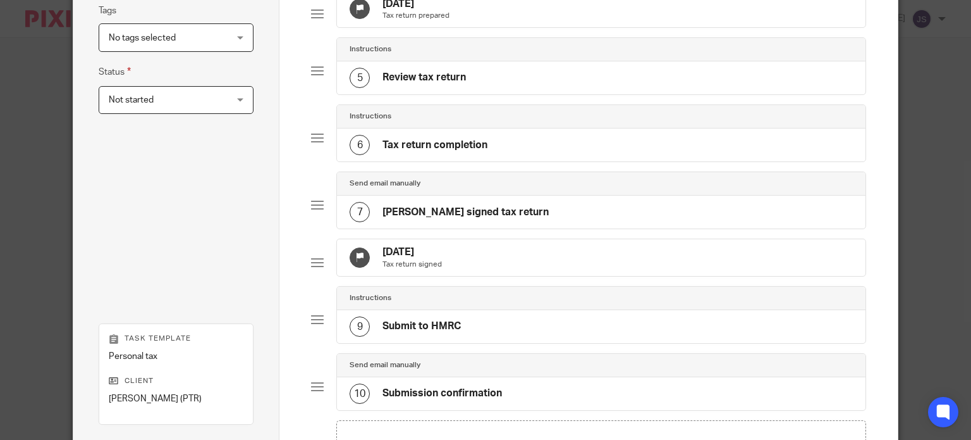
scroll to position [506, 0]
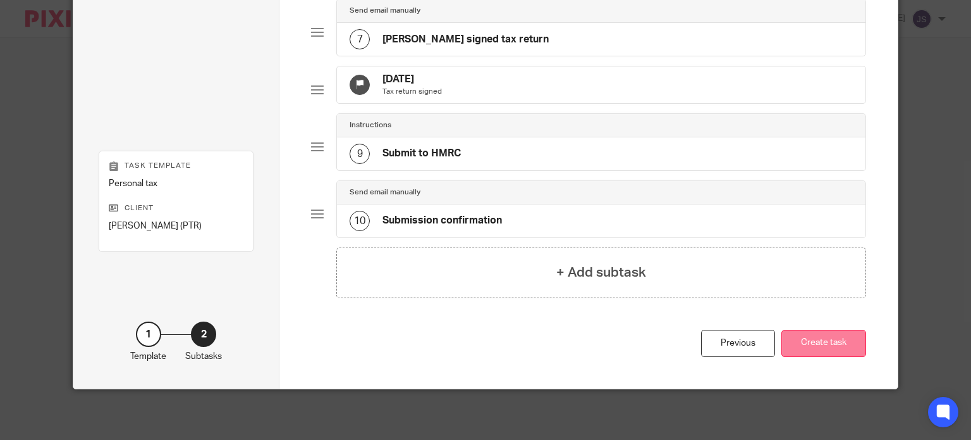
click at [818, 335] on button "Create task" at bounding box center [824, 343] width 85 height 27
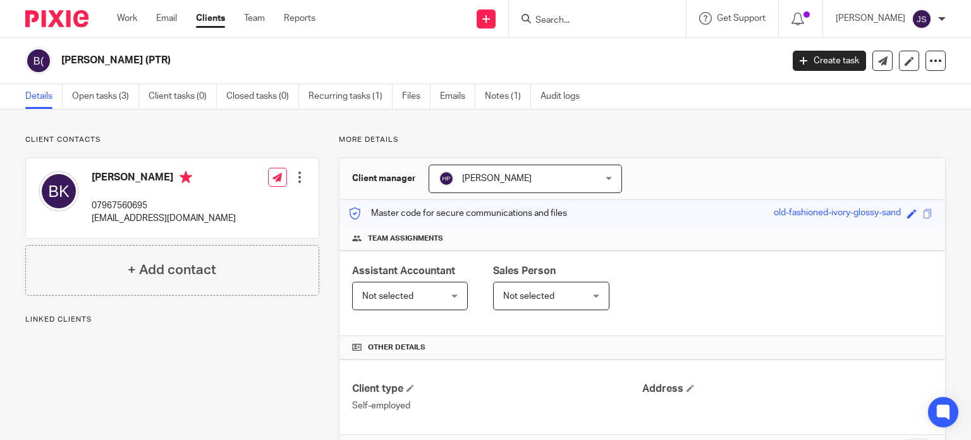
click at [545, 297] on span "Not selected" at bounding box center [528, 296] width 51 height 9
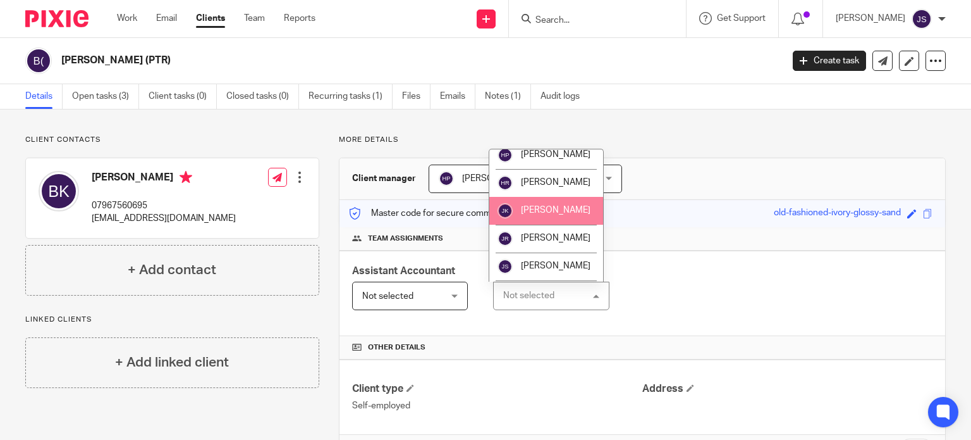
scroll to position [956, 0]
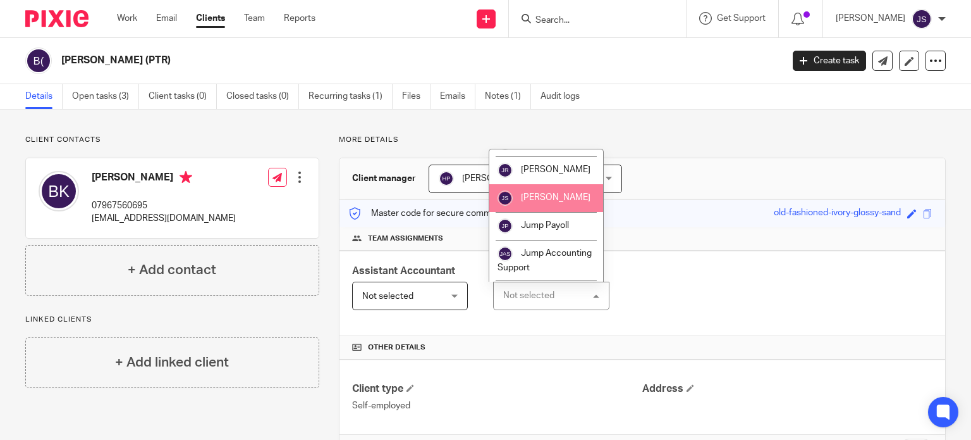
click at [527, 212] on li "[PERSON_NAME]" at bounding box center [547, 198] width 114 height 28
